Goal: Task Accomplishment & Management: Manage account settings

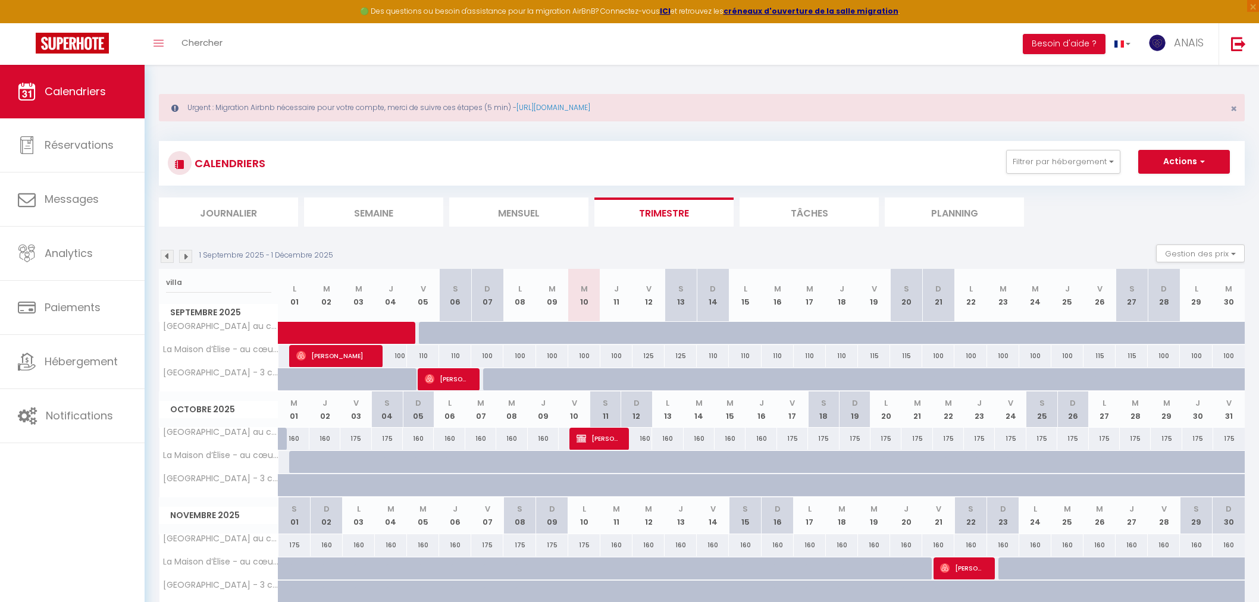
select select "0"
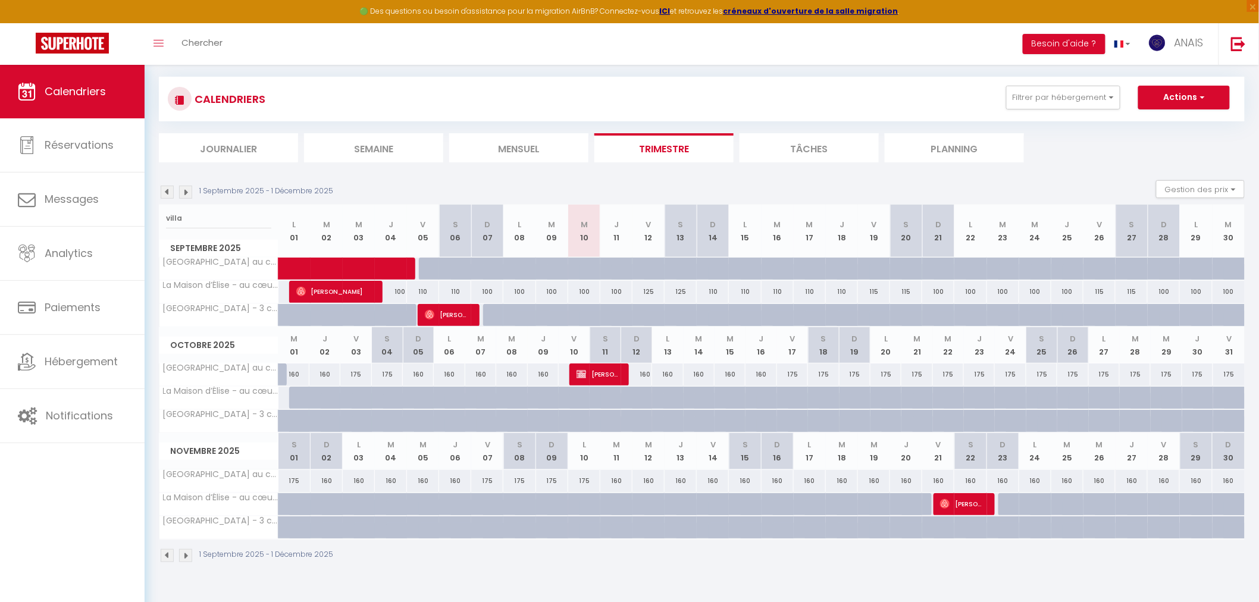
click at [166, 211] on input "villa" at bounding box center [218, 218] width 105 height 21
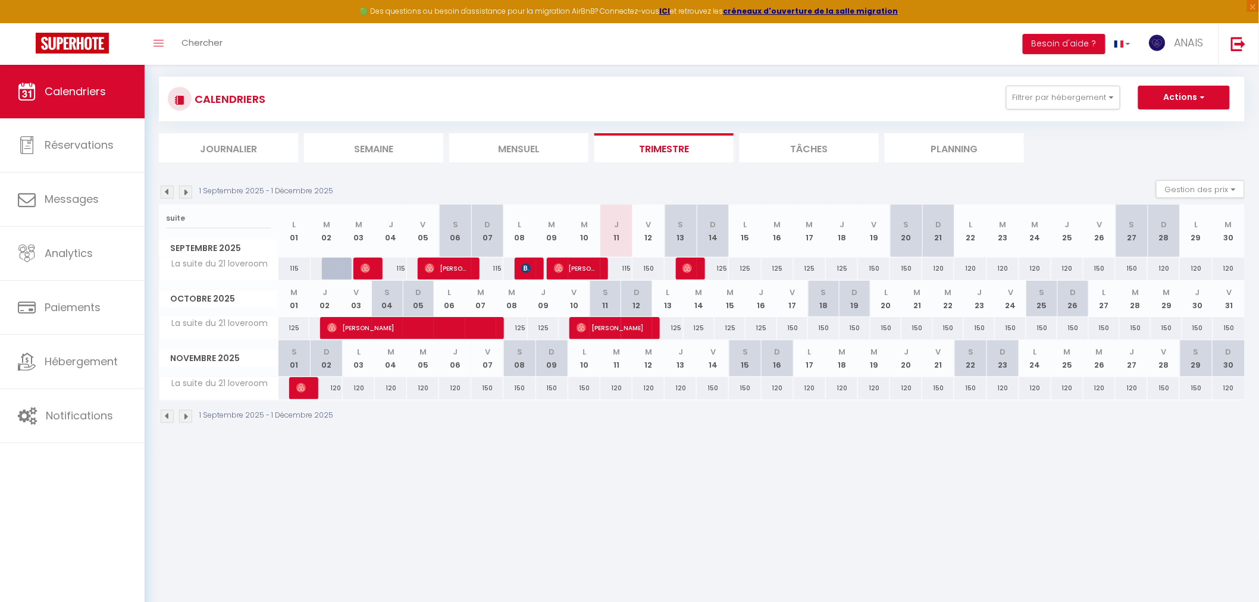
type input "suite"
click at [524, 264] on img at bounding box center [526, 269] width 10 height 10
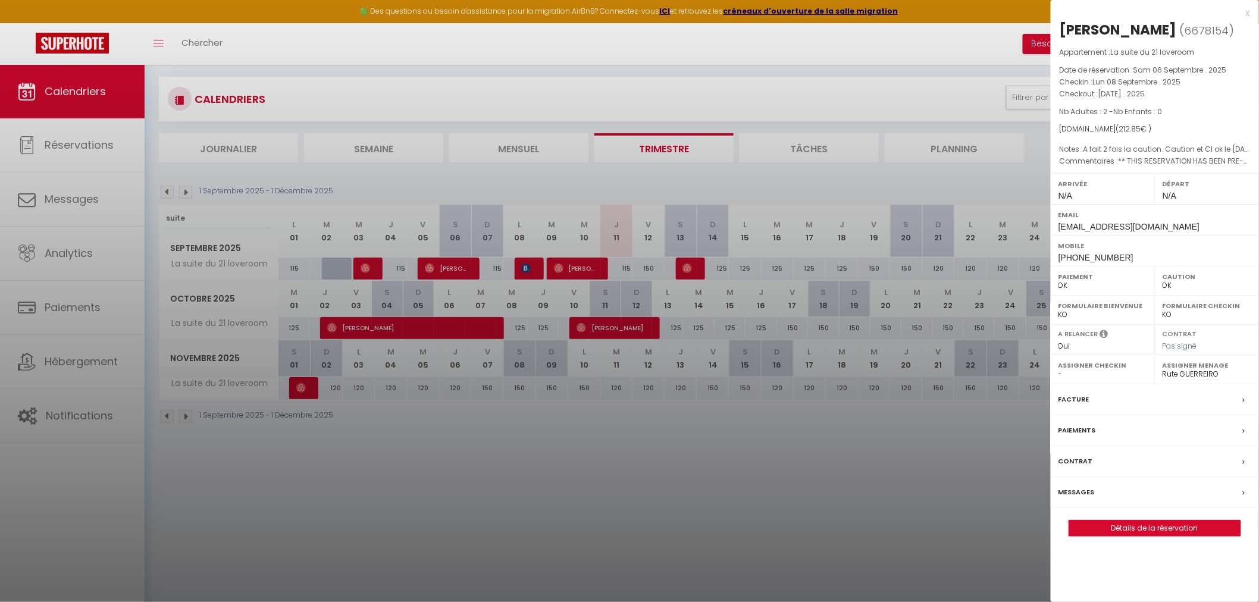
click at [524, 262] on div at bounding box center [629, 301] width 1259 height 602
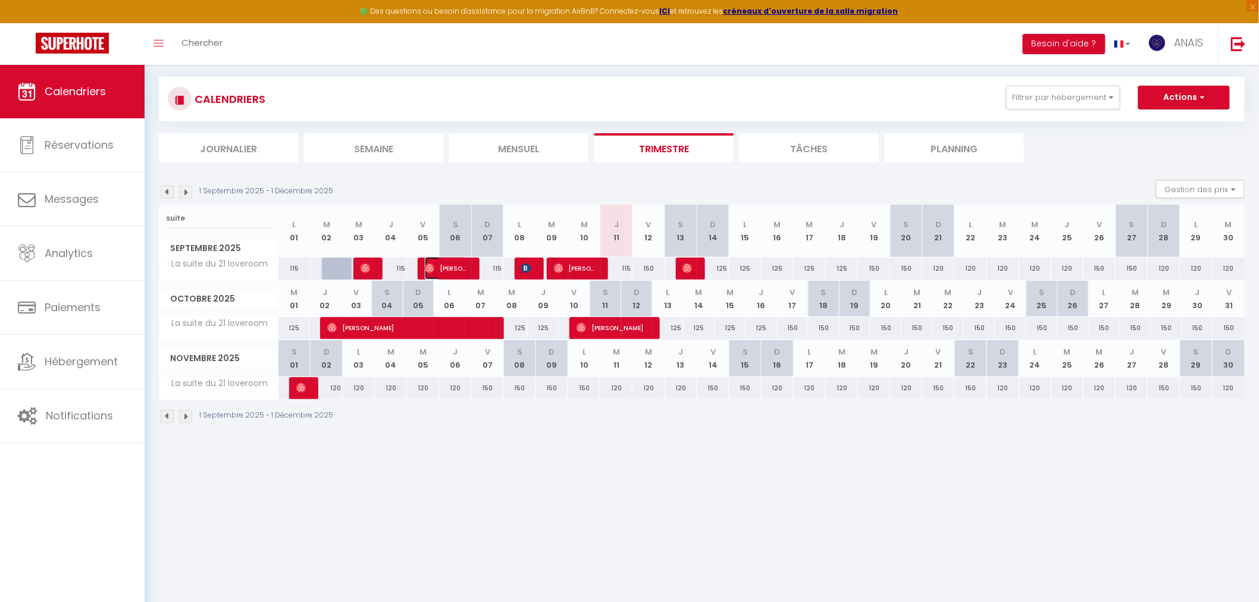
click at [462, 268] on span "[PERSON_NAME]" at bounding box center [446, 268] width 43 height 23
select select "29463"
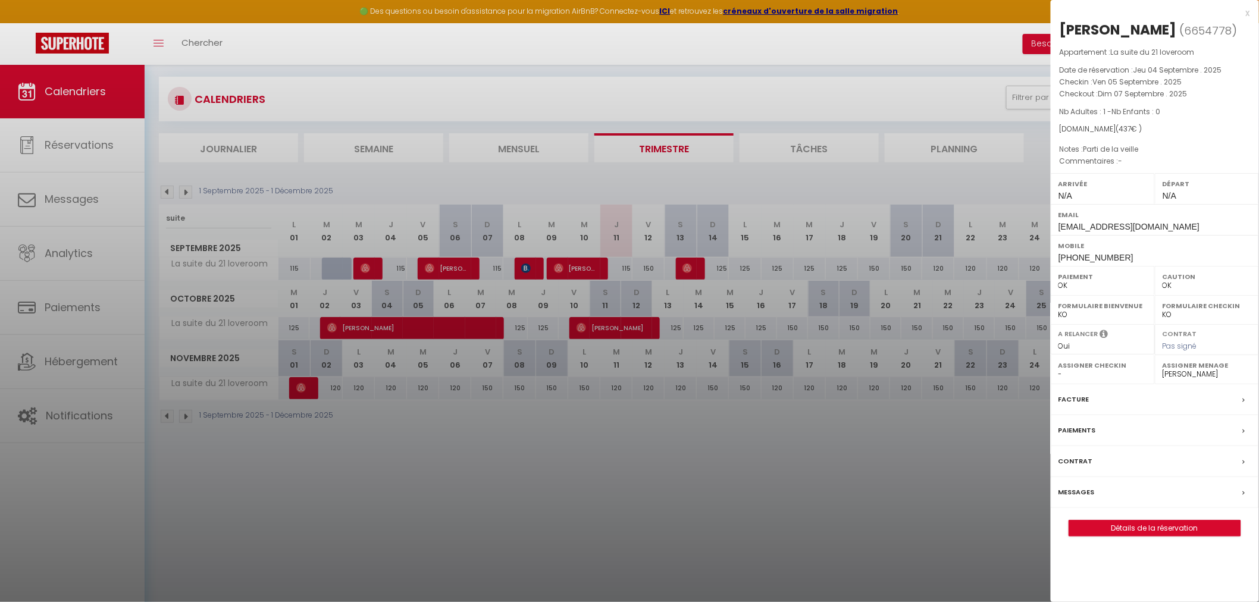
click at [462, 268] on div at bounding box center [629, 301] width 1259 height 602
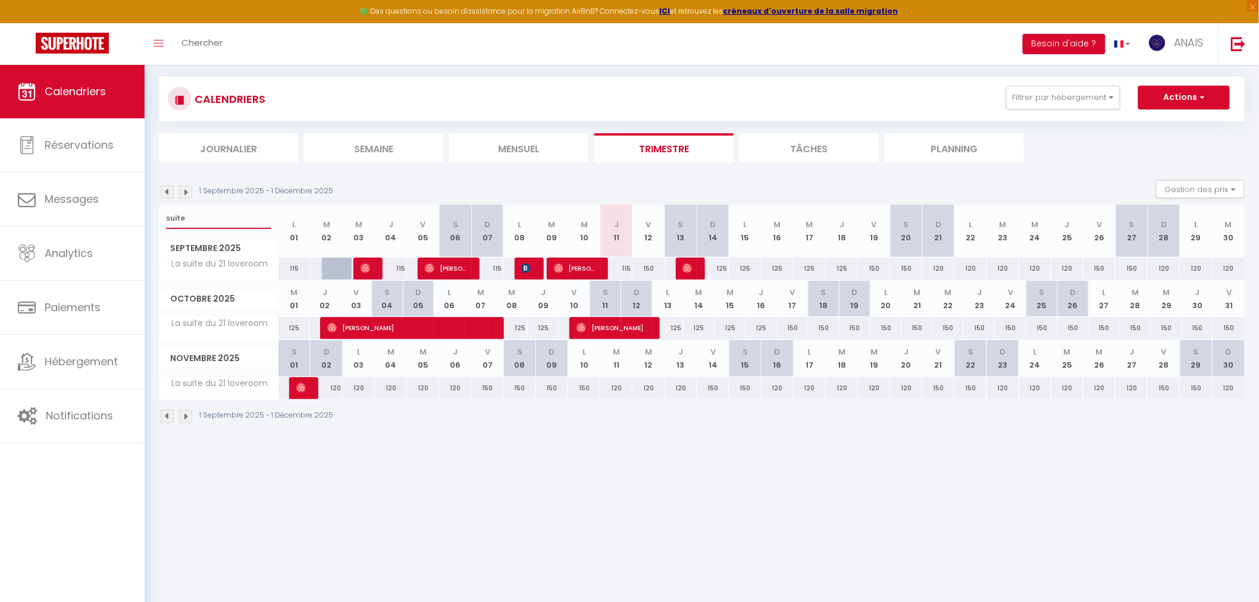
drag, startPoint x: 199, startPoint y: 218, endPoint x: 168, endPoint y: 224, distance: 31.5
click at [168, 224] on input "suite" at bounding box center [218, 218] width 105 height 21
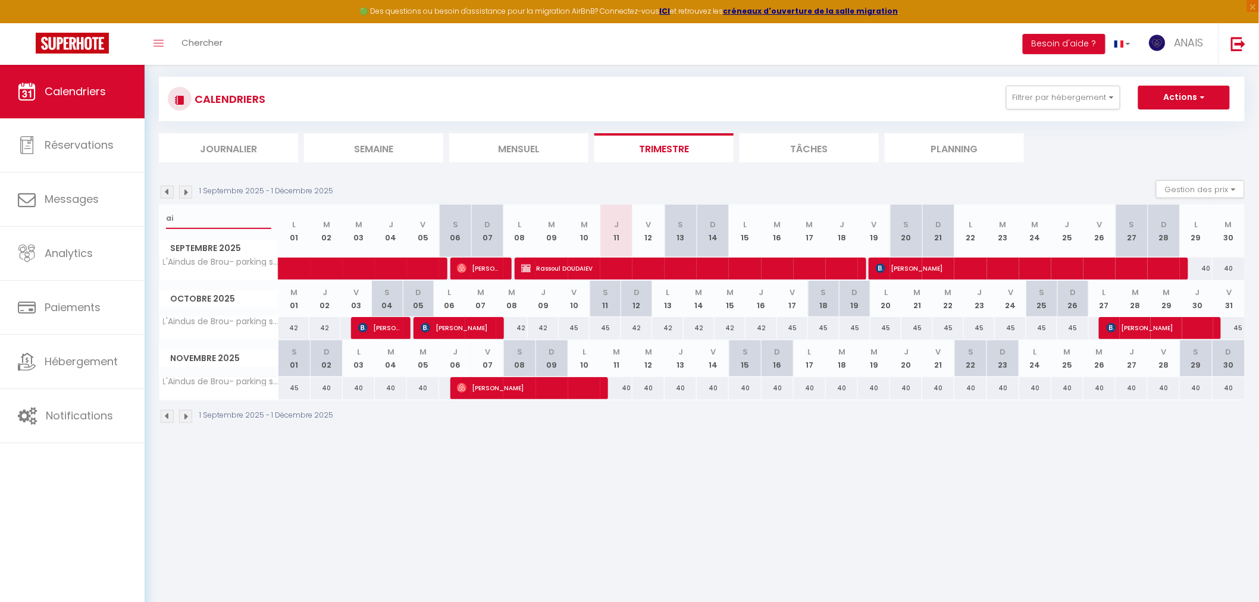
type input "a"
